Goal: Task Accomplishment & Management: Use online tool/utility

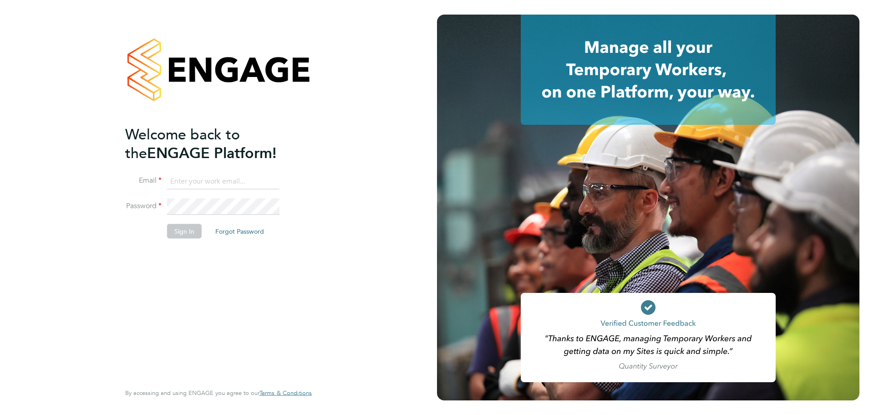
type input "Joanna.Jones@cpplc.com"
click at [182, 231] on button "Sign In" at bounding box center [184, 231] width 35 height 15
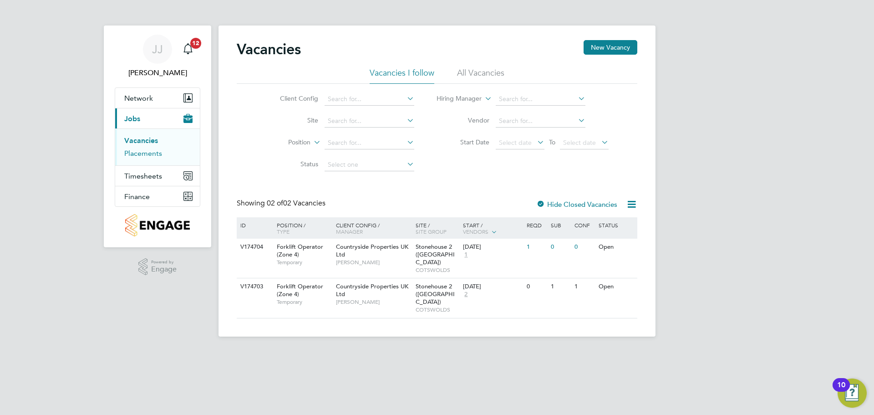
click at [141, 150] on link "Placements" at bounding box center [143, 153] width 38 height 9
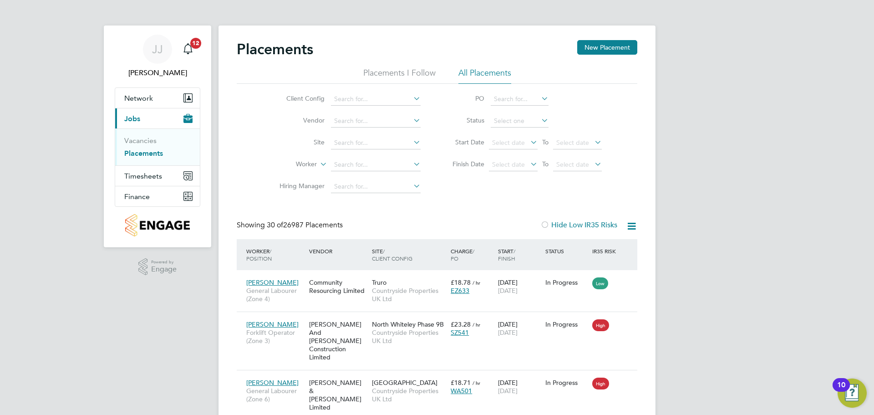
click at [396, 71] on li "Placements I Follow" at bounding box center [399, 75] width 72 height 16
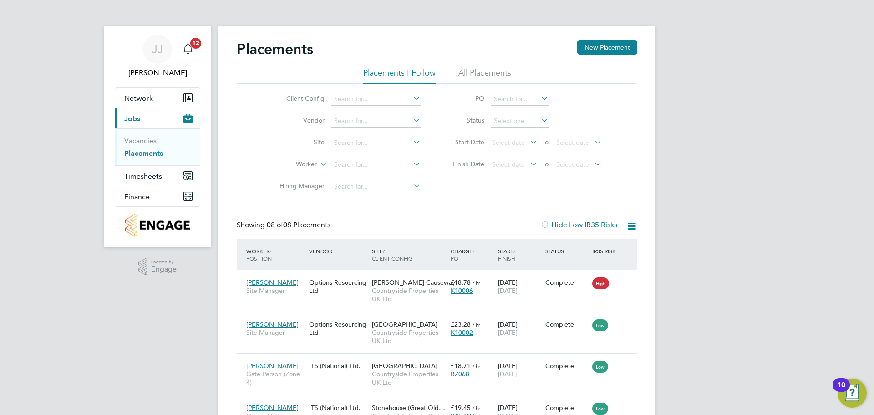
click at [540, 118] on icon at bounding box center [540, 120] width 0 height 13
click at [377, 122] on input at bounding box center [376, 121] width 90 height 13
click at [522, 120] on input at bounding box center [520, 121] width 58 height 13
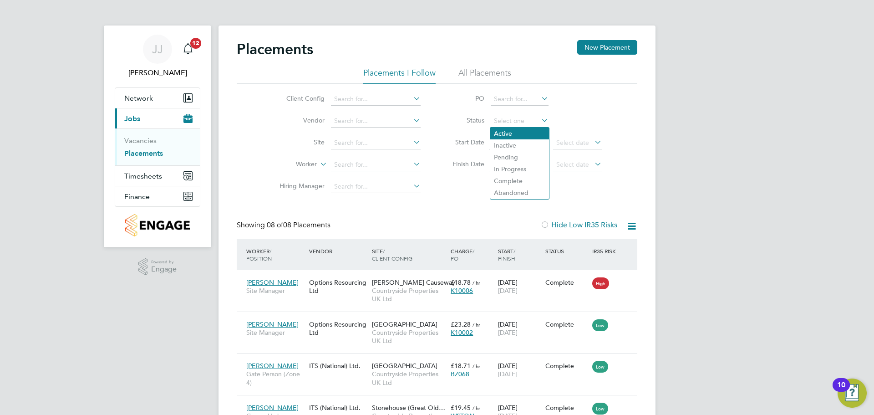
click at [515, 134] on li "Active" at bounding box center [519, 133] width 59 height 12
type input "Active"
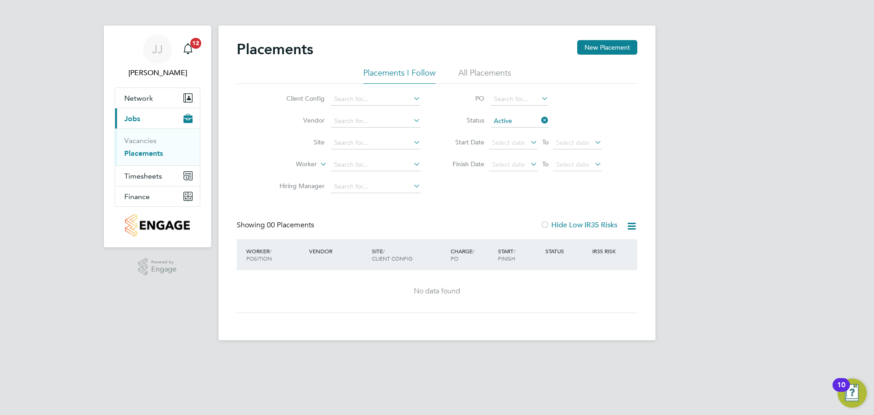
click at [540, 120] on icon at bounding box center [540, 120] width 0 height 13
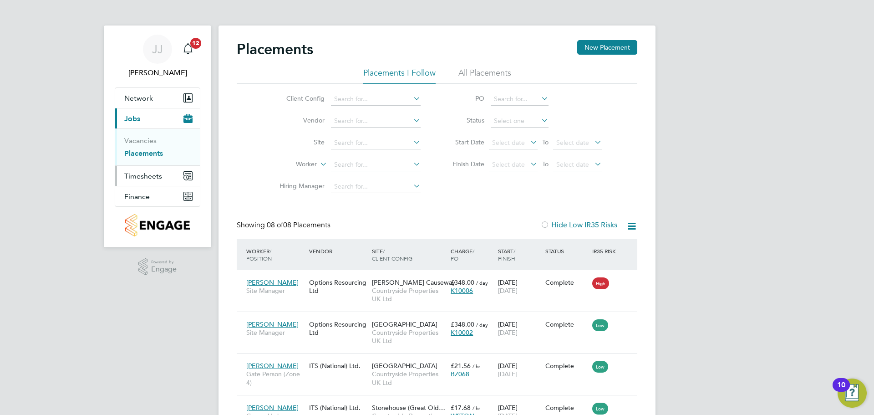
click at [144, 175] on span "Timesheets" at bounding box center [143, 176] width 38 height 9
click at [143, 162] on link "Timesheets" at bounding box center [143, 161] width 38 height 9
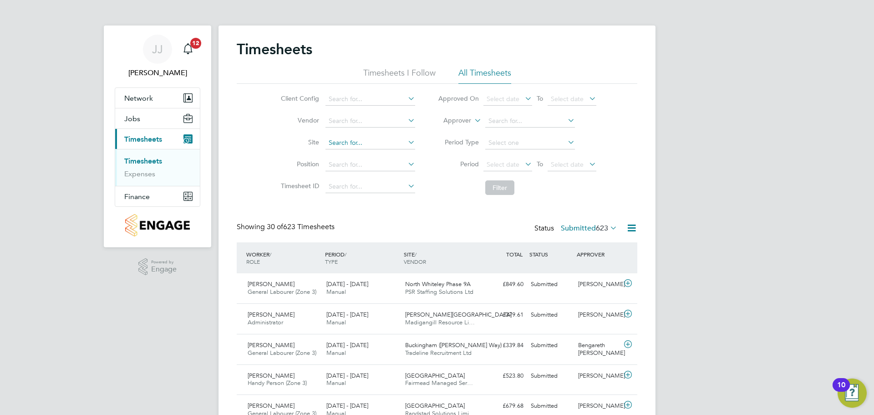
click at [357, 144] on input at bounding box center [371, 143] width 90 height 13
click at [338, 166] on b "Stoneh" at bounding box center [338, 168] width 21 height 8
type input "Stonehouse 2 ([GEOGRAPHIC_DATA])"
click at [494, 187] on button "Filter" at bounding box center [499, 187] width 29 height 15
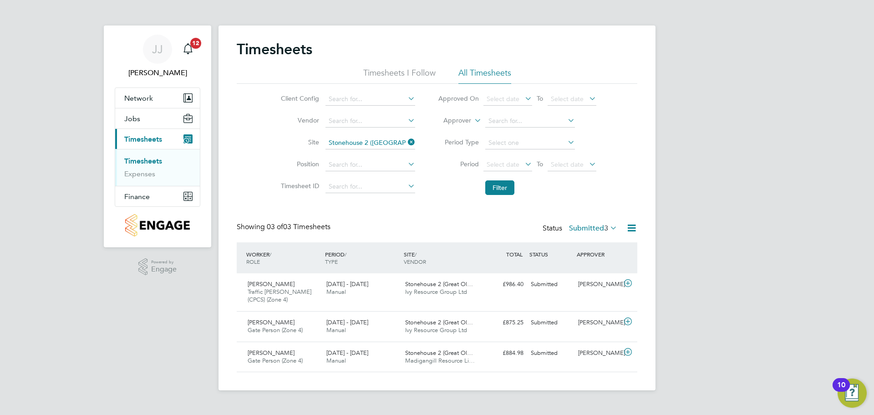
click at [144, 136] on span "Timesheets" at bounding box center [143, 139] width 38 height 9
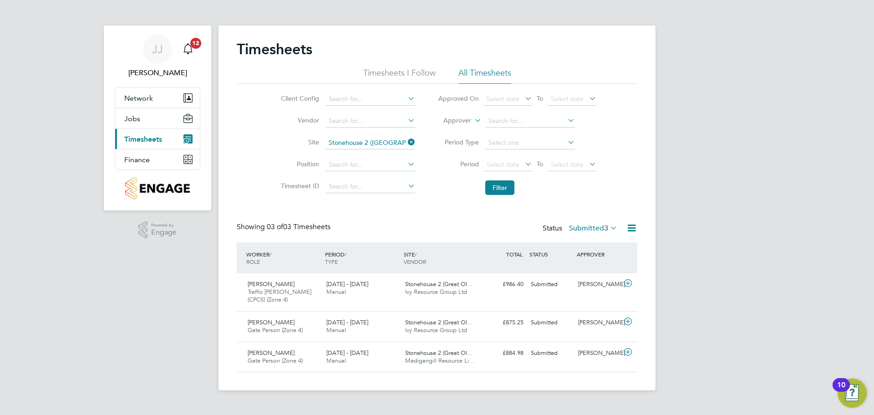
click at [144, 136] on span "Timesheets" at bounding box center [143, 139] width 38 height 9
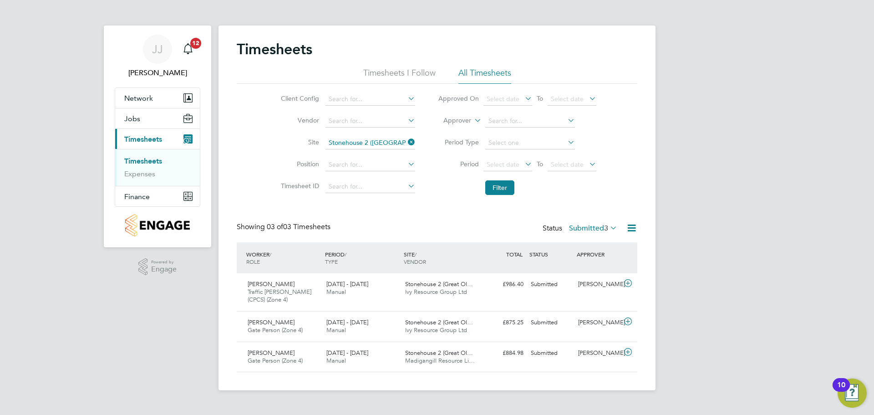
click at [145, 139] on span "Timesheets" at bounding box center [143, 139] width 38 height 9
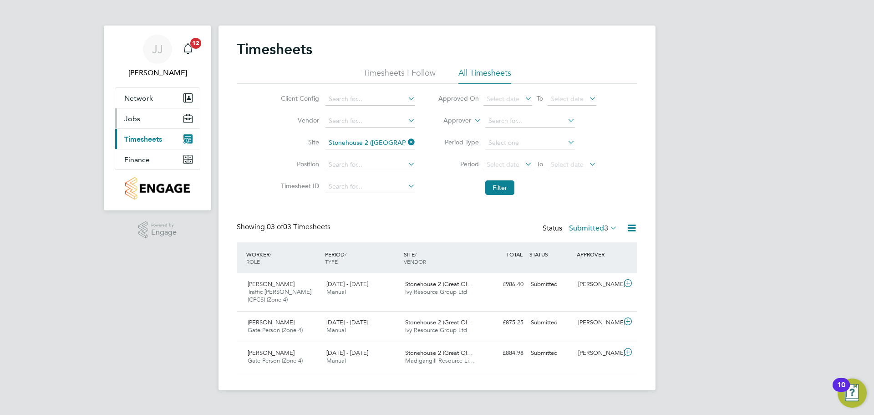
click at [137, 115] on span "Jobs" at bounding box center [132, 118] width 16 height 9
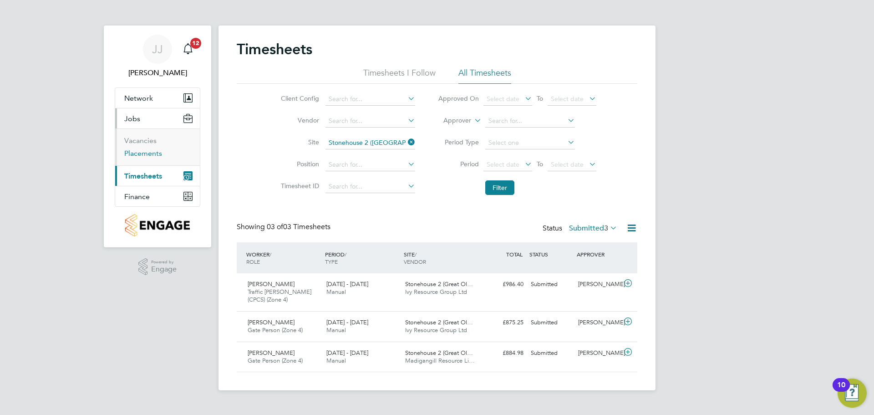
click at [146, 153] on link "Placements" at bounding box center [143, 153] width 38 height 9
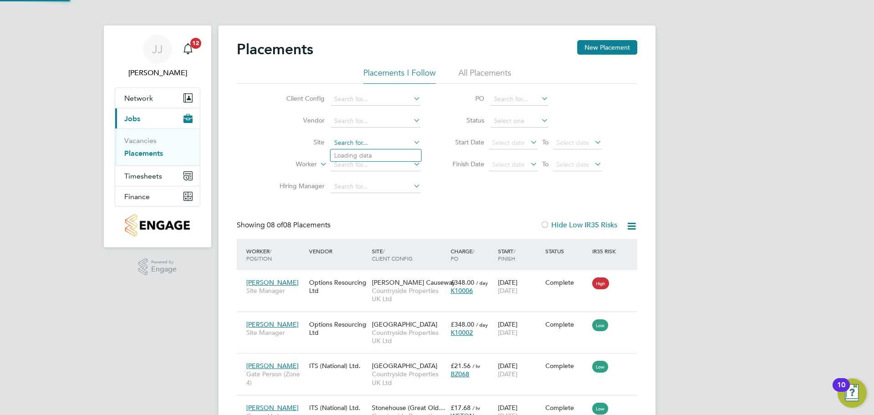
click at [379, 137] on input at bounding box center [376, 143] width 90 height 13
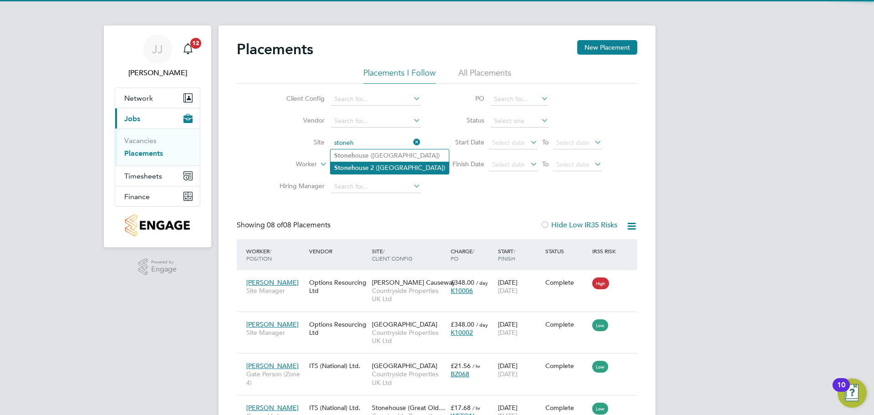
click at [394, 162] on li "Stoneh ouse 2 (Great Oldbury)" at bounding box center [390, 168] width 118 height 12
type input "Stonehouse 2 ([GEOGRAPHIC_DATA])"
